Goal: Transaction & Acquisition: Subscribe to service/newsletter

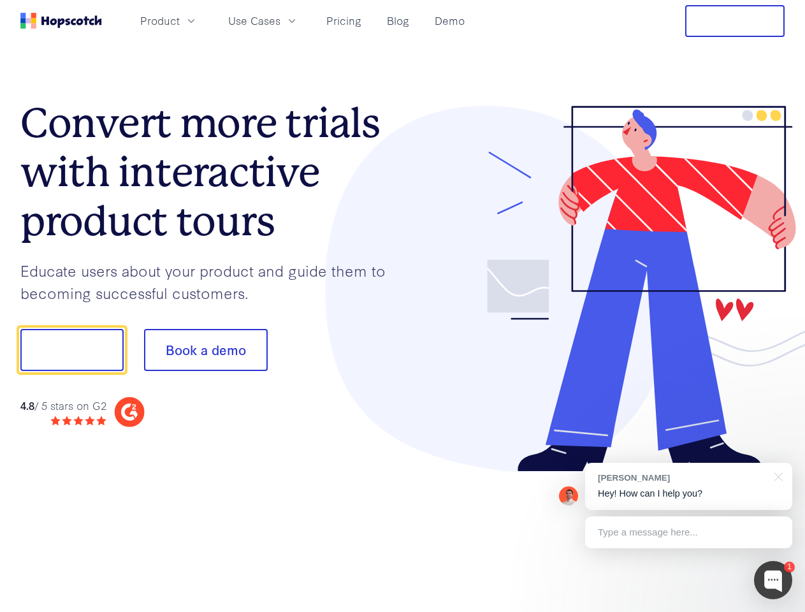
click at [403, 306] on div at bounding box center [594, 289] width 382 height 366
click at [180, 20] on span "Product" at bounding box center [160, 21] width 40 height 16
click at [280, 20] on span "Use Cases" at bounding box center [254, 21] width 52 height 16
click at [735, 21] on button "Free Trial" at bounding box center [734, 21] width 99 height 32
click at [71, 350] on button "Show me!" at bounding box center [71, 350] width 103 height 42
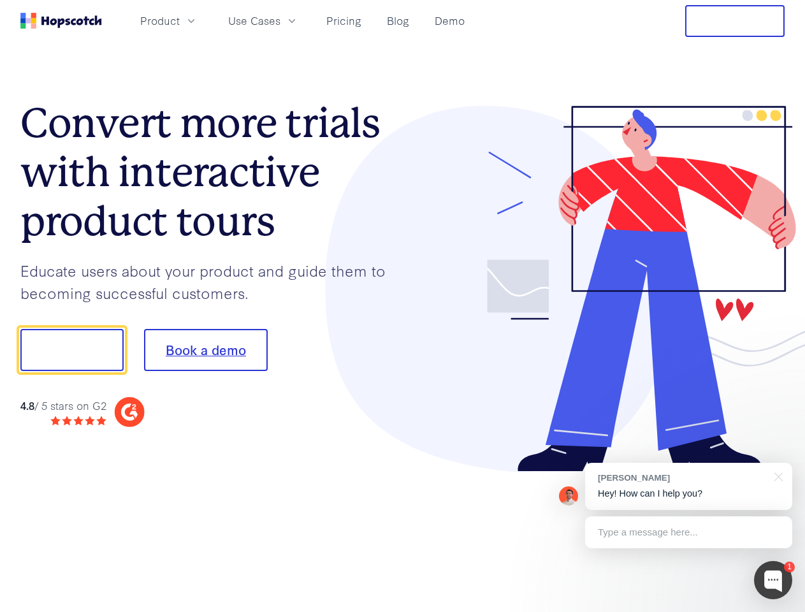
click at [205, 350] on button "Book a demo" at bounding box center [206, 350] width 124 height 42
click at [773, 580] on div at bounding box center [773, 580] width 38 height 38
click at [688, 486] on div "[PERSON_NAME] Hey! How can I help you?" at bounding box center [688, 486] width 207 height 47
click at [776, 475] on div at bounding box center [672, 348] width 239 height 425
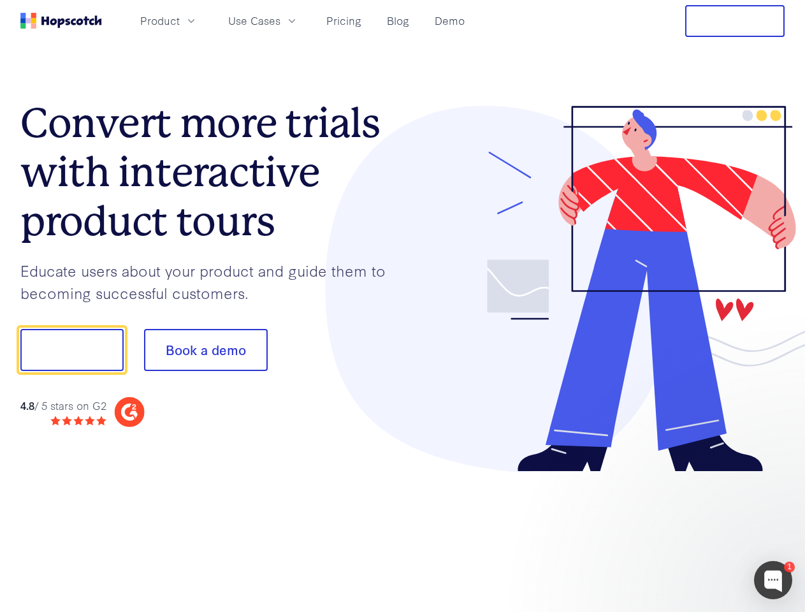
click at [688, 532] on div at bounding box center [672, 434] width 239 height 254
